Goal: Task Accomplishment & Management: Complete application form

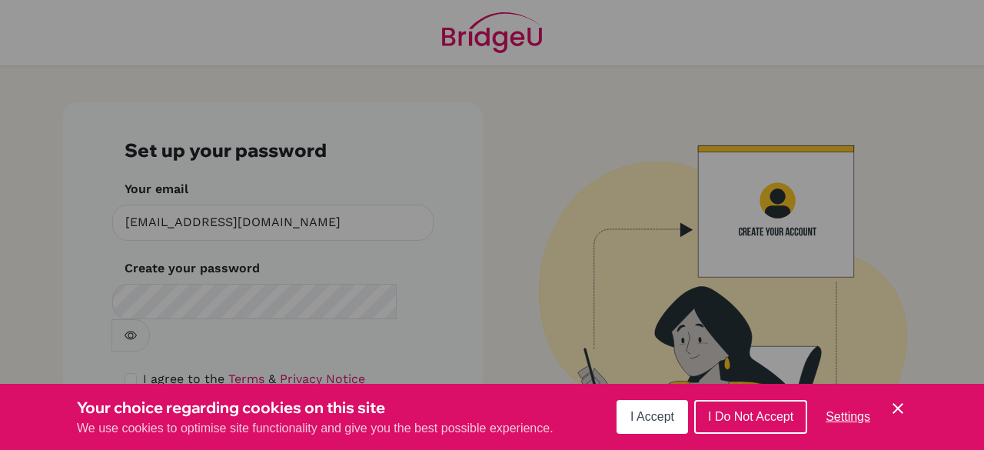
click at [630, 418] on button "I Accept" at bounding box center [653, 417] width 72 height 34
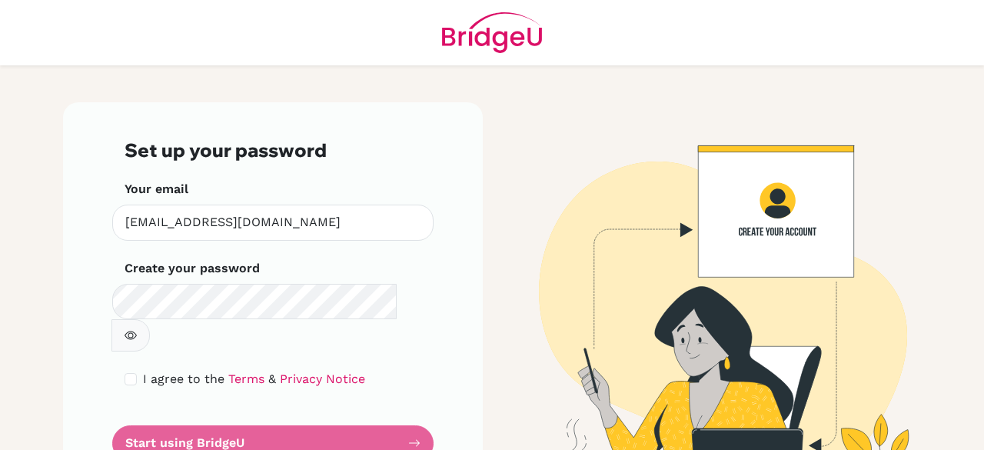
click at [125, 338] on form "Set up your password Your email russomanoj@hss.edu Invalid email Create your pa…" at bounding box center [273, 299] width 297 height 321
click at [125, 373] on input "checkbox" at bounding box center [131, 379] width 12 height 12
checkbox input "true"
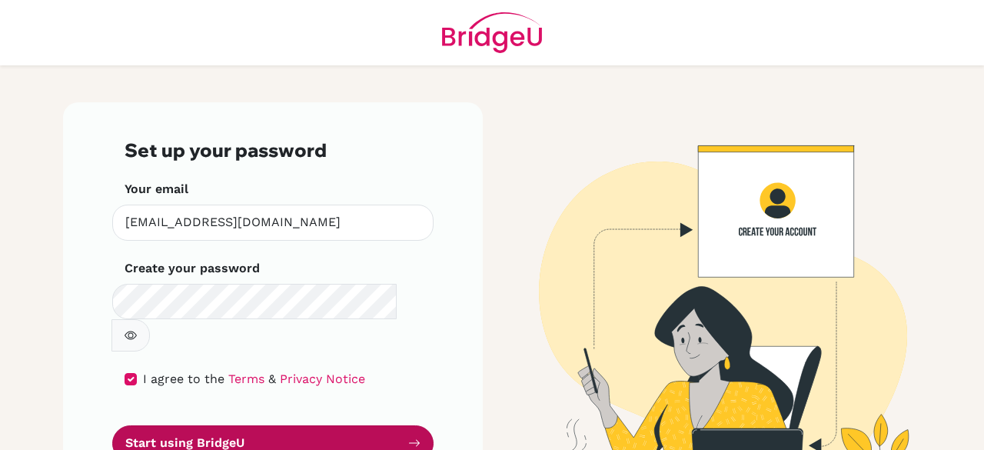
click at [201, 425] on button "Start using BridgeU" at bounding box center [272, 443] width 321 height 36
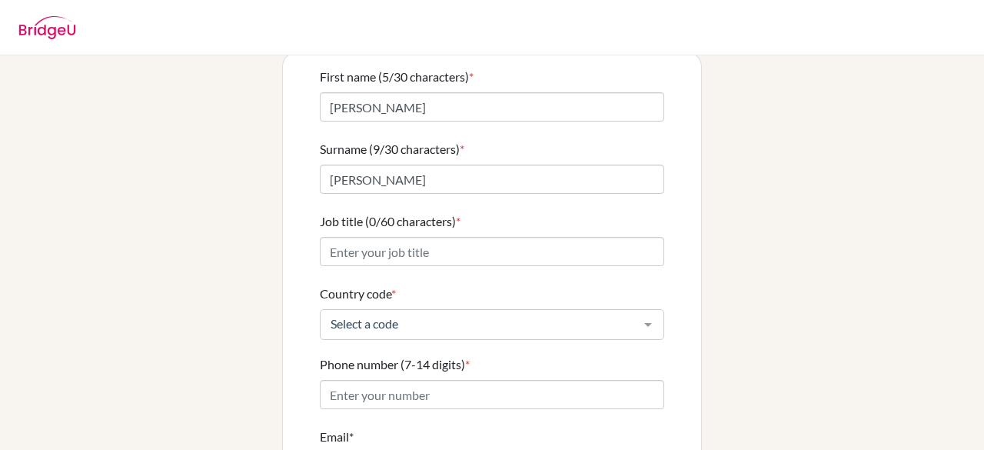
scroll to position [154, 0]
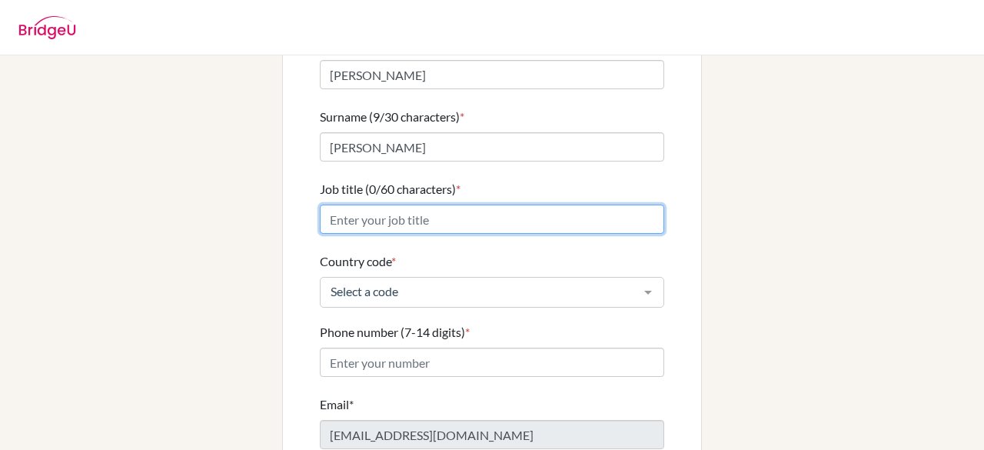
click at [411, 205] on input "Job title (0/60 characters) *" at bounding box center [492, 219] width 344 height 29
type input "Assistant Director, Athlete Health"
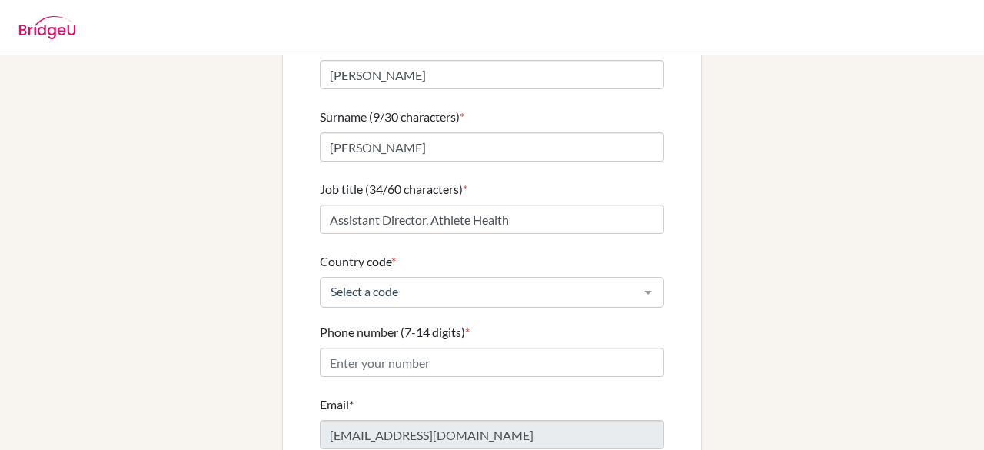
click at [547, 282] on div "Select a code" at bounding box center [492, 292] width 344 height 31
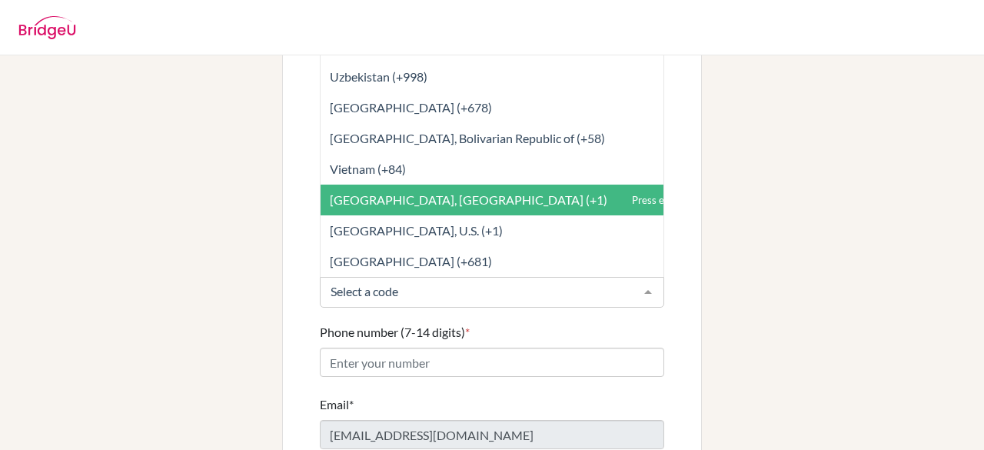
scroll to position [7106, 0]
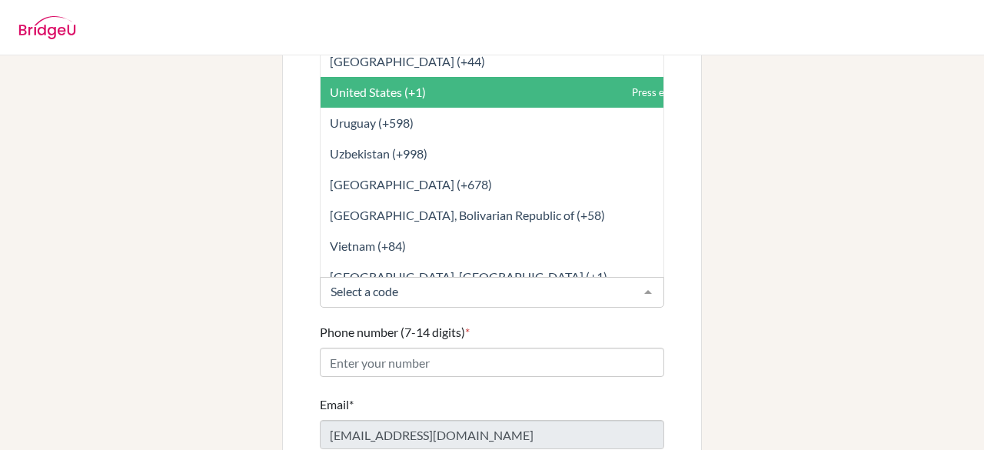
click at [489, 77] on span "United States (+1)" at bounding box center [526, 92] width 411 height 31
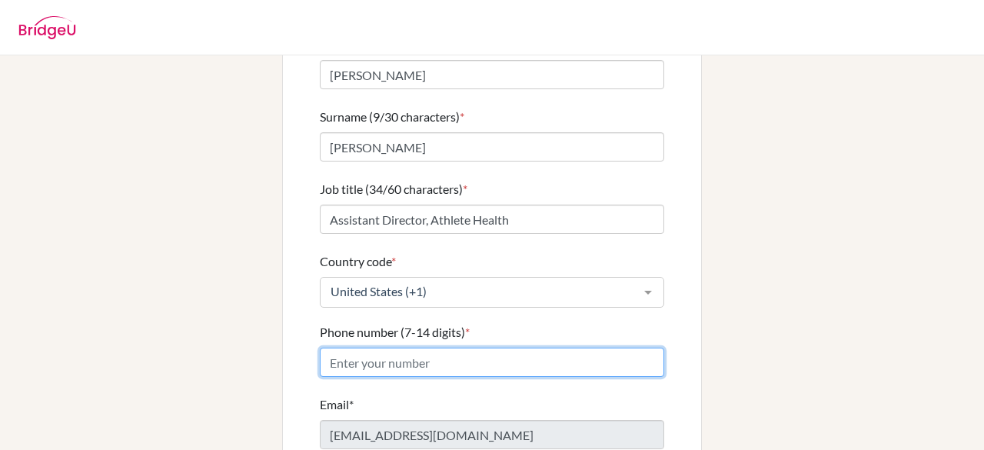
click at [399, 348] on input "Phone number (7-14 digits) *" at bounding box center [492, 362] width 344 height 29
type input "[PHONE_NUMBER]"
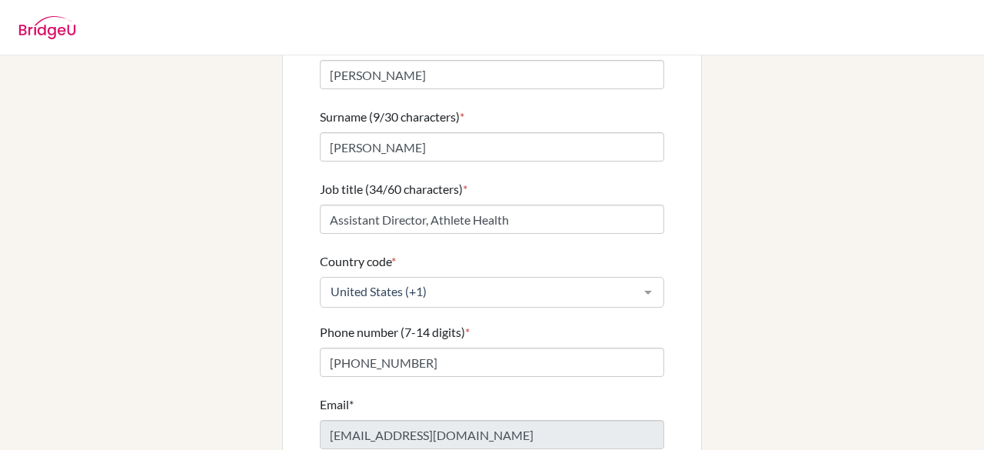
click at [700, 281] on div "Info Please confirm your profile details first so that you won’t need to input …" at bounding box center [492, 225] width 876 height 611
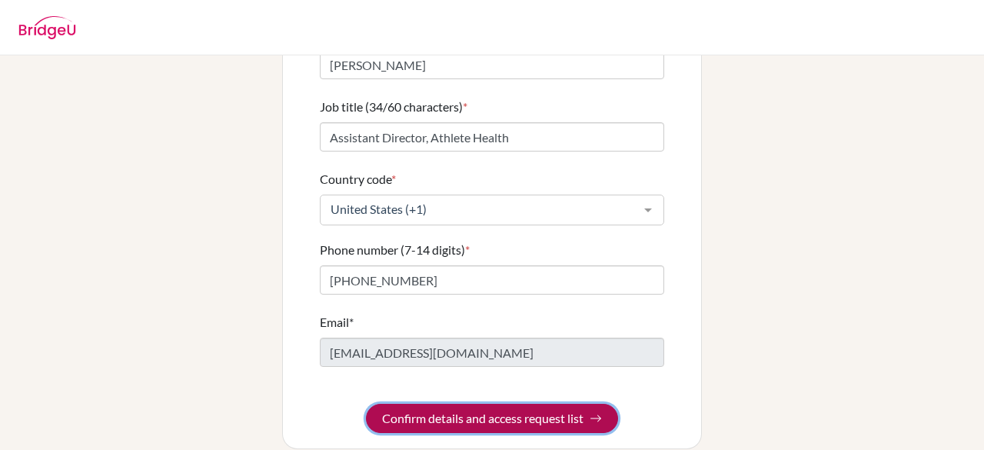
click at [505, 407] on button "Confirm details and access request list" at bounding box center [492, 418] width 252 height 29
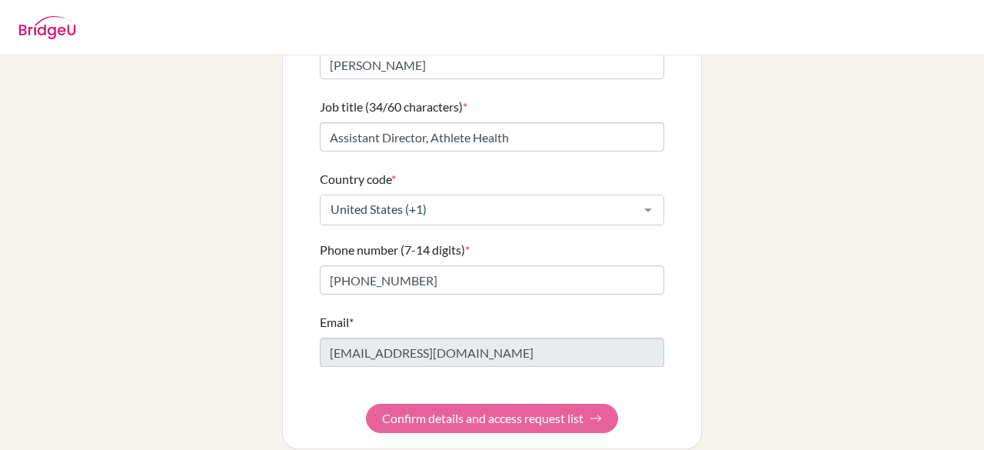
scroll to position [0, 0]
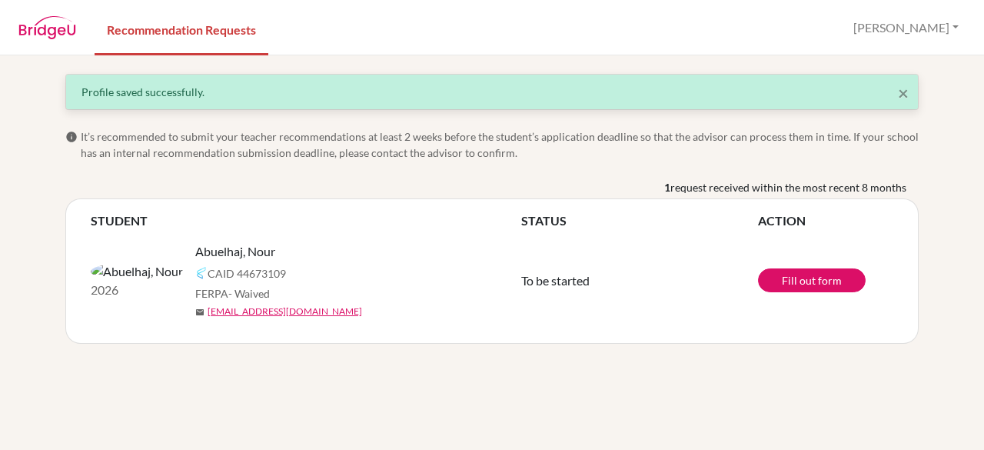
click at [108, 271] on img at bounding box center [137, 271] width 92 height 18
click at [830, 274] on link "Fill out form" at bounding box center [812, 280] width 108 height 24
